Goal: Transaction & Acquisition: Purchase product/service

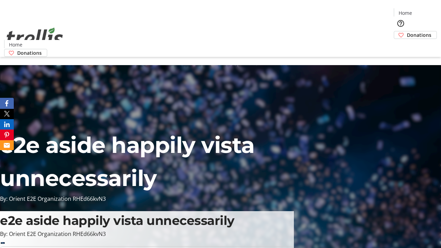
click at [407, 31] on span "Donations" at bounding box center [419, 34] width 24 height 7
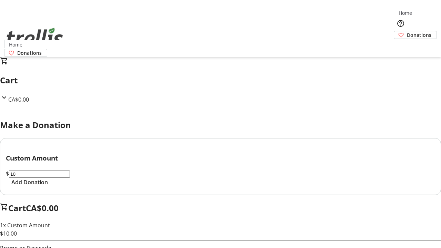
select select "CA"
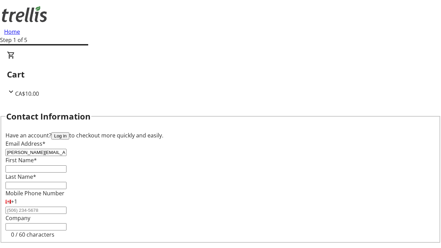
type input "[PERSON_NAME][EMAIL_ADDRESS][DOMAIN_NAME]"
type input "[PERSON_NAME]"
type input "Little"
type input "[STREET_ADDRESS][PERSON_NAME]"
type input "Kelowna"
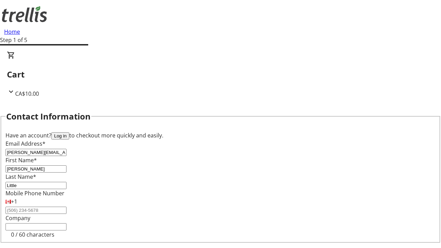
select select "BC"
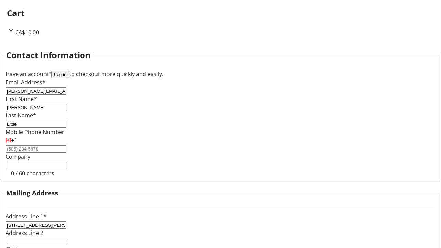
type input "Kelowna"
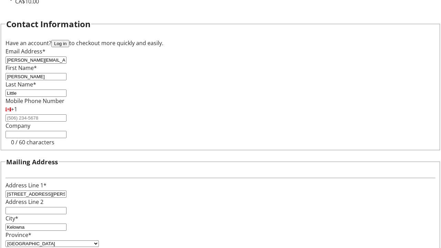
type input "V1Y 0C2"
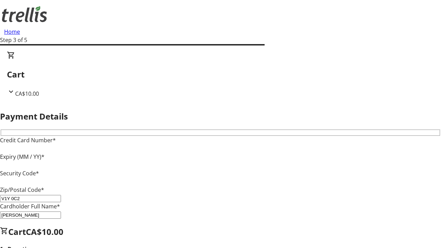
type input "V1Y 0C2"
